Goal: Task Accomplishment & Management: Use online tool/utility

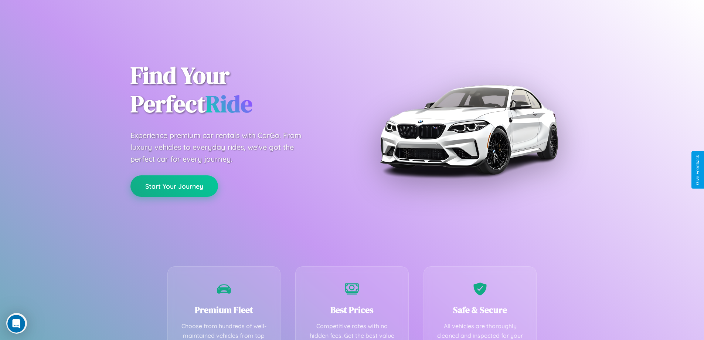
click at [174, 186] on button "Start Your Journey" at bounding box center [174, 185] width 88 height 21
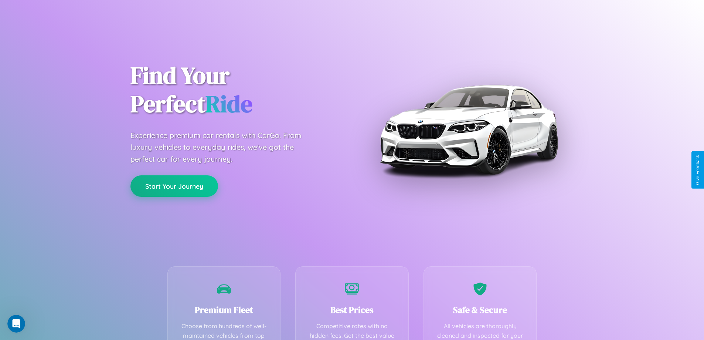
click at [174, 186] on button "Start Your Journey" at bounding box center [174, 185] width 88 height 21
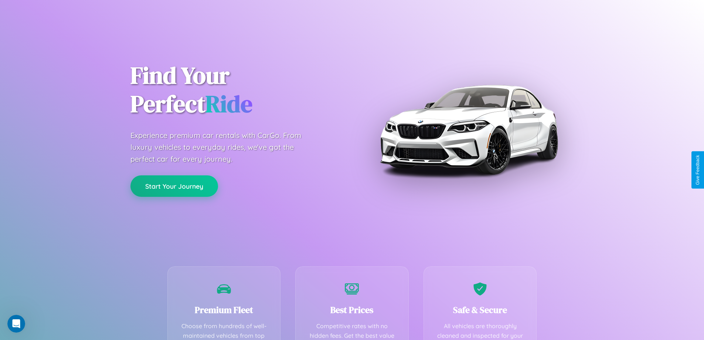
click at [174, 186] on button "Start Your Journey" at bounding box center [174, 185] width 88 height 21
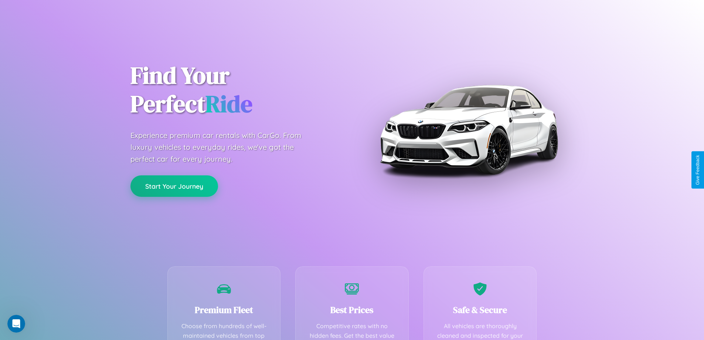
click at [174, 186] on button "Start Your Journey" at bounding box center [174, 185] width 88 height 21
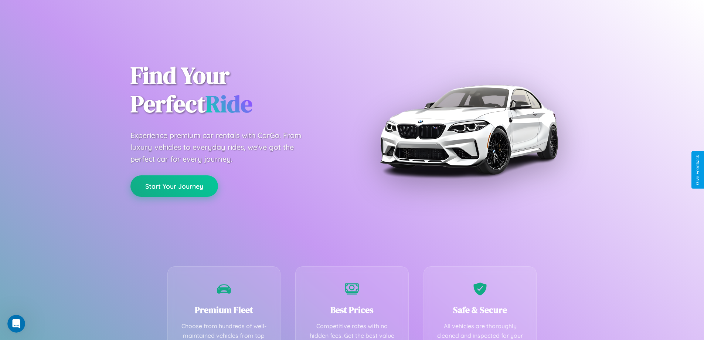
click at [174, 186] on button "Start Your Journey" at bounding box center [174, 185] width 88 height 21
